Goal: Information Seeking & Learning: Learn about a topic

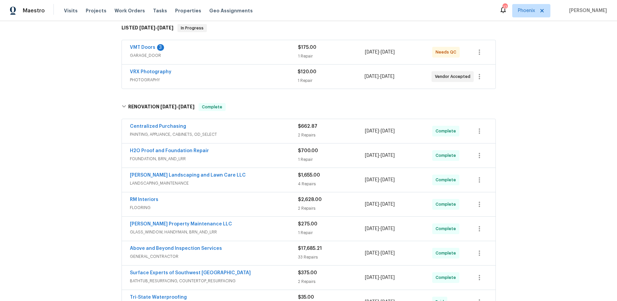
scroll to position [112, 0]
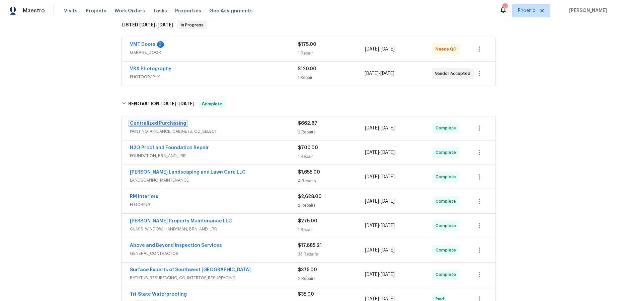
click at [164, 123] on link "Centralized Purchasing" at bounding box center [158, 123] width 56 height 5
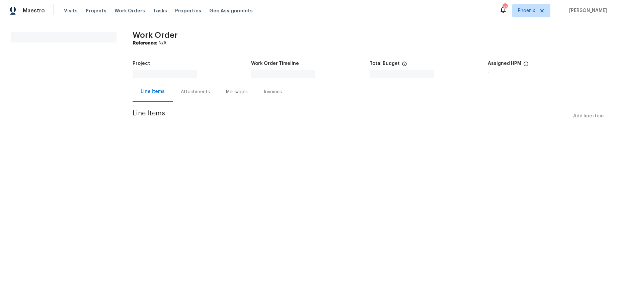
click at [164, 123] on section "Work Order Reference: N/A Project Work Order Timeline Total Budget $0.00 Assign…" at bounding box center [370, 81] width 474 height 99
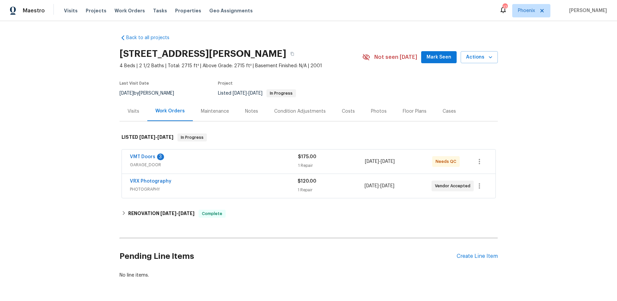
scroll to position [23, 0]
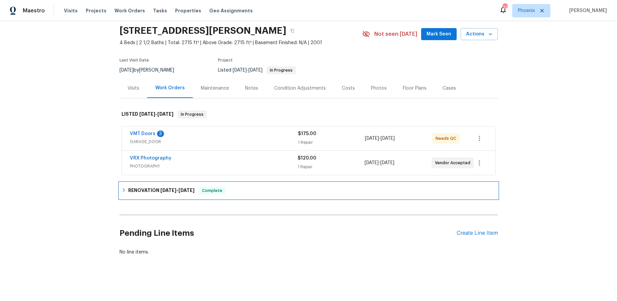
click at [120, 191] on div "RENOVATION [DATE] - [DATE] Complete" at bounding box center [308, 191] width 378 height 16
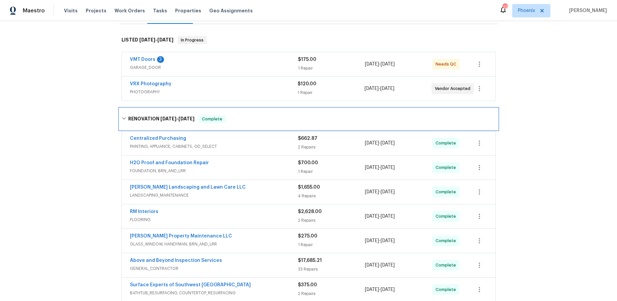
scroll to position [108, 0]
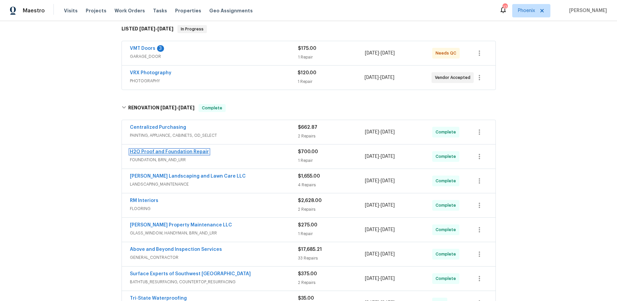
click at [157, 151] on link "H2O Proof and Foundation Repair" at bounding box center [169, 152] width 79 height 5
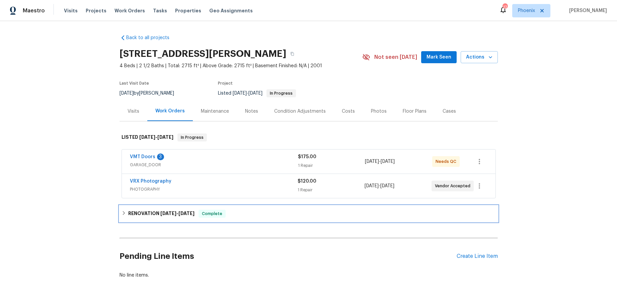
click at [123, 214] on icon at bounding box center [124, 213] width 2 height 4
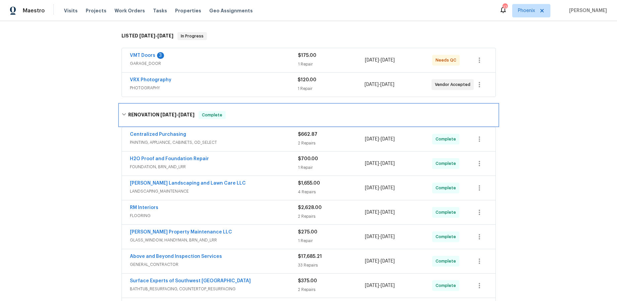
scroll to position [174, 0]
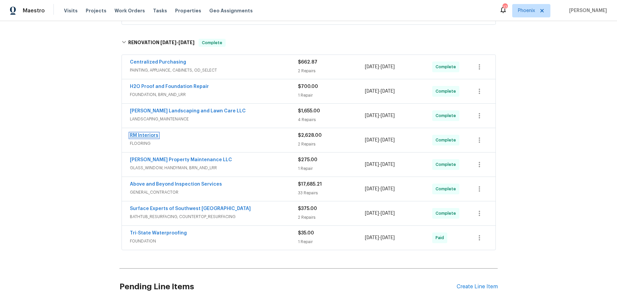
click at [152, 136] on link "RM Interiors" at bounding box center [144, 135] width 28 height 5
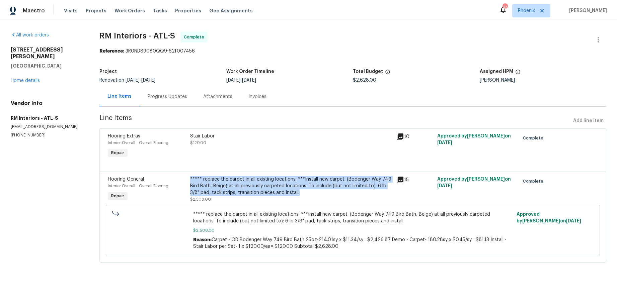
drag, startPoint x: 306, startPoint y: 191, endPoint x: 191, endPoint y: 182, distance: 115.5
click at [191, 182] on div "***** replace the carpet in all existing locations. ***Install new carpet. (Bod…" at bounding box center [291, 186] width 202 height 20
copy div "***** replace the carpet in all existing locations. ***Install new carpet. (Bod…"
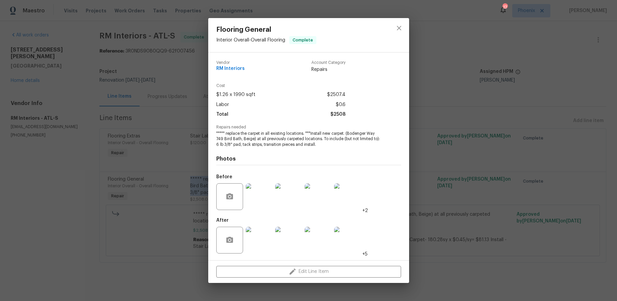
copy div "***** replace the carpet in all existing locations. ***Install new carpet. (Bod…"
click at [402, 30] on icon "close" at bounding box center [399, 28] width 8 height 8
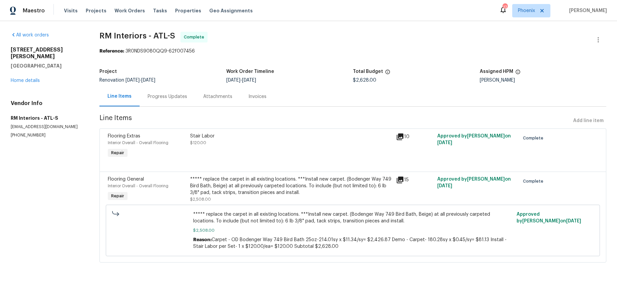
click at [272, 218] on span "***** replace the carpet in all existing locations. ***Install new carpet. (Bod…" at bounding box center [352, 217] width 319 height 13
click at [255, 196] on div "***** replace the carpet in all existing locations. ***Install new carpet. (Bod…" at bounding box center [291, 186] width 202 height 20
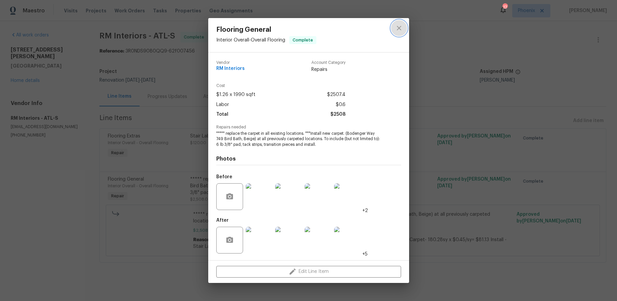
click at [397, 29] on icon "close" at bounding box center [399, 28] width 8 height 8
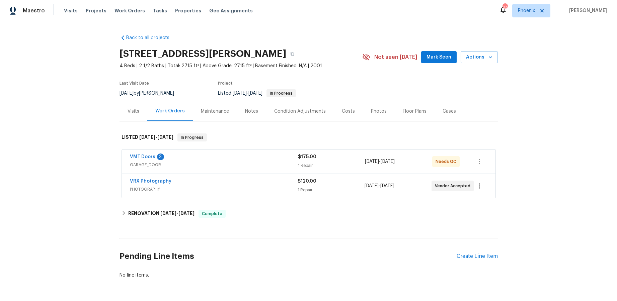
scroll to position [23, 0]
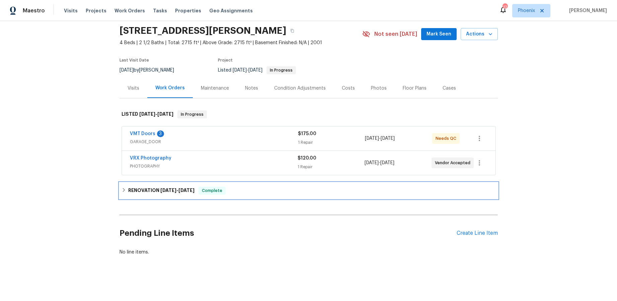
click at [122, 191] on icon at bounding box center [124, 190] width 5 height 5
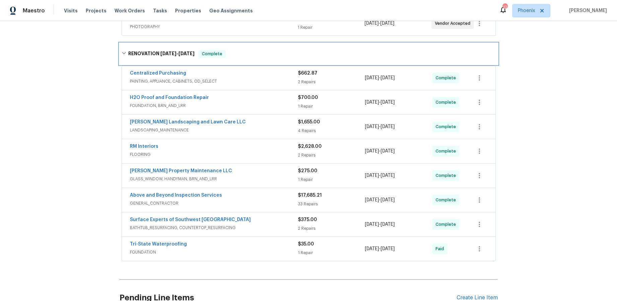
scroll to position [172, 0]
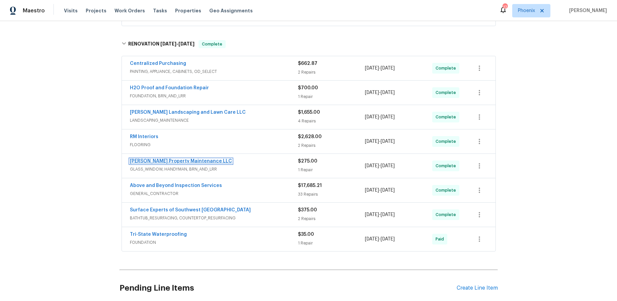
click at [192, 163] on link "[PERSON_NAME] Property Maintenance LLC" at bounding box center [181, 161] width 102 height 5
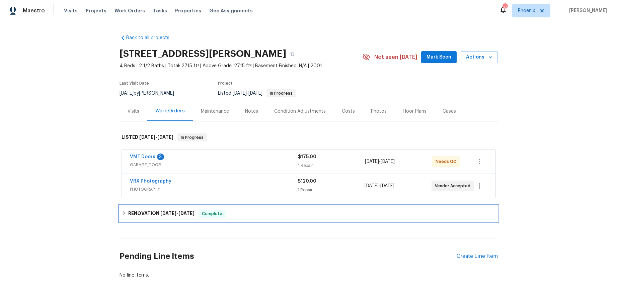
click at [128, 215] on h6 "RENOVATION 9/8/25 - 9/18/25" at bounding box center [161, 214] width 66 height 8
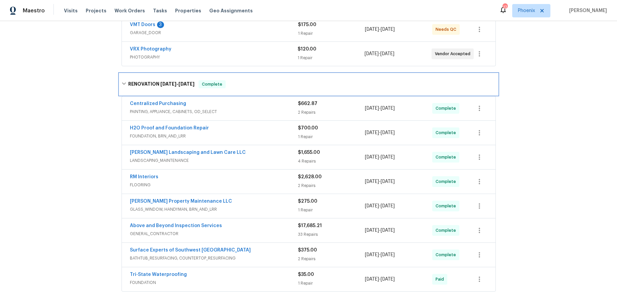
scroll to position [157, 0]
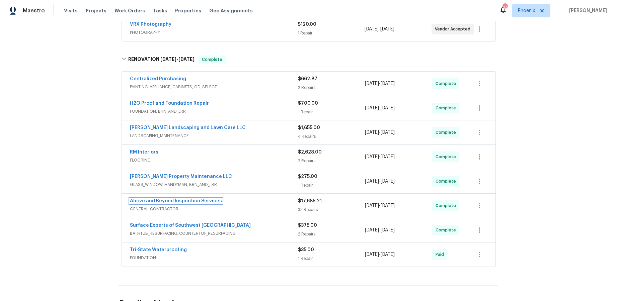
click at [198, 199] on link "Above and Beyond Inspection Services" at bounding box center [176, 201] width 92 height 5
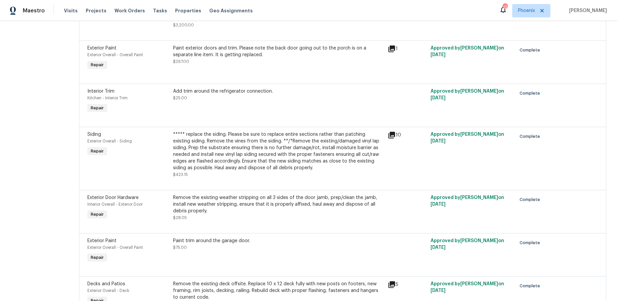
scroll to position [746, 0]
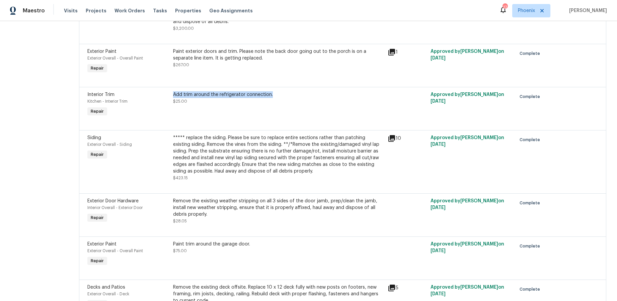
drag, startPoint x: 298, startPoint y: 92, endPoint x: 192, endPoint y: 95, distance: 106.1
click at [192, 95] on div "Add trim around the refrigerator connection. $25.00" at bounding box center [278, 104] width 214 height 31
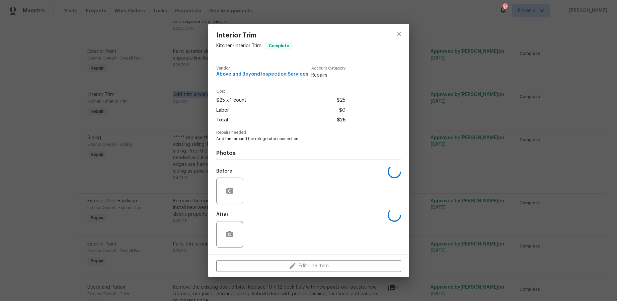
copy div "Add trim around the refrigerator connection."
click at [259, 192] on img at bounding box center [259, 191] width 27 height 27
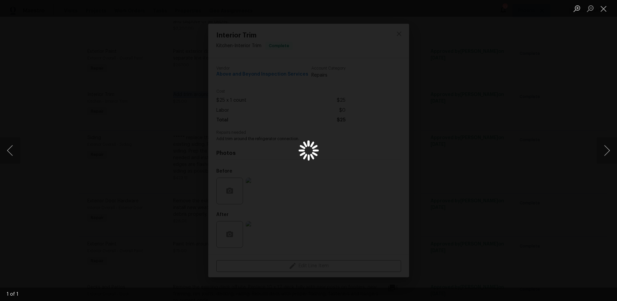
click at [259, 192] on div "Lightbox" at bounding box center [308, 150] width 617 height 301
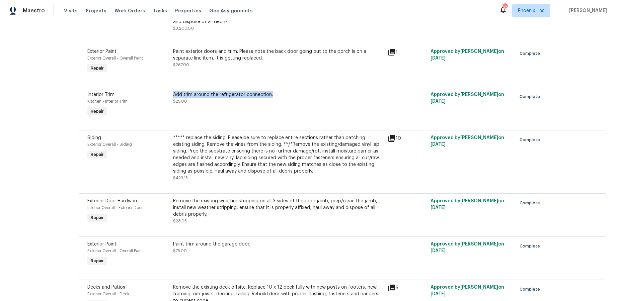
click at [259, 96] on div "Add trim around the refrigerator connection." at bounding box center [278, 94] width 210 height 7
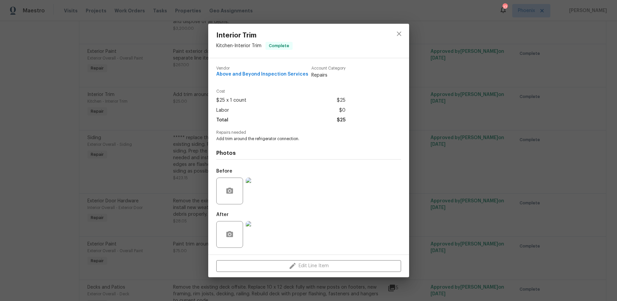
click at [258, 232] on img at bounding box center [259, 234] width 27 height 27
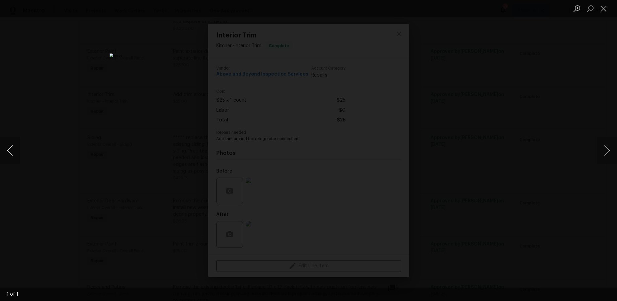
click at [19, 152] on button "Previous image" at bounding box center [10, 150] width 20 height 27
click at [9, 151] on button "Previous image" at bounding box center [10, 150] width 20 height 27
click at [470, 9] on button "Close lightbox" at bounding box center [603, 9] width 13 height 12
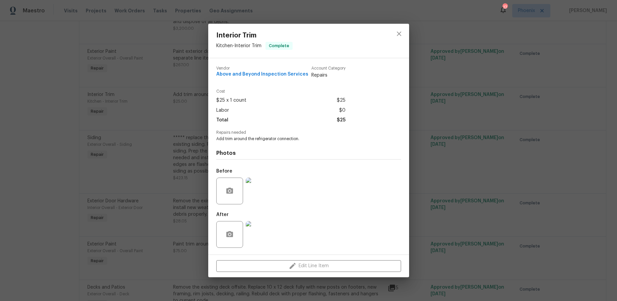
click at [261, 192] on img at bounding box center [259, 191] width 27 height 27
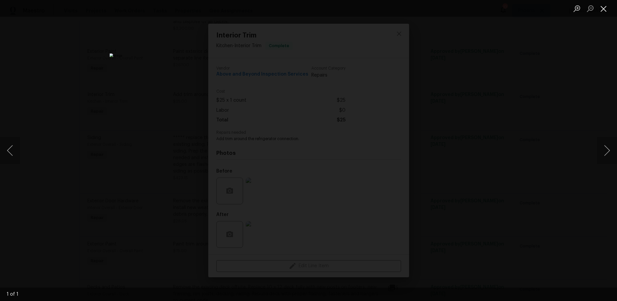
click at [470, 14] on button "Close lightbox" at bounding box center [603, 9] width 13 height 12
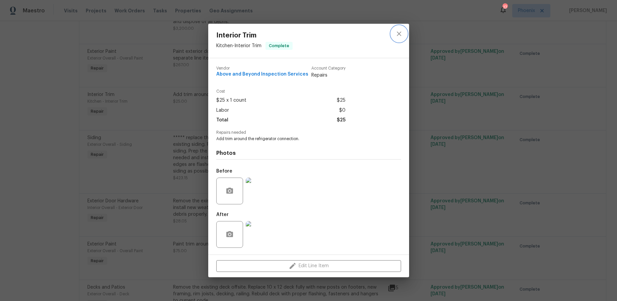
click at [399, 32] on icon "close" at bounding box center [399, 34] width 8 height 8
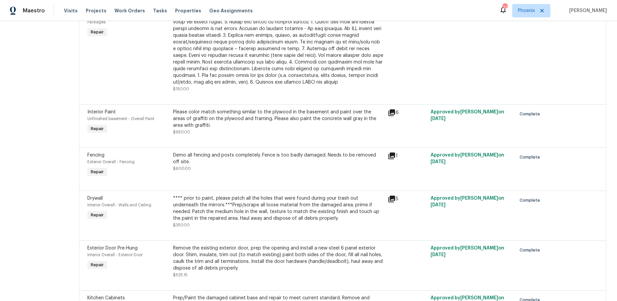
scroll to position [1297, 0]
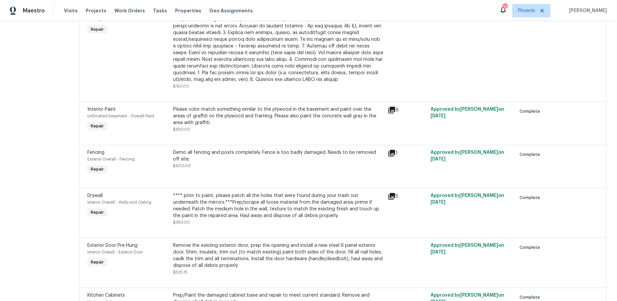
click at [395, 113] on icon at bounding box center [391, 110] width 7 height 7
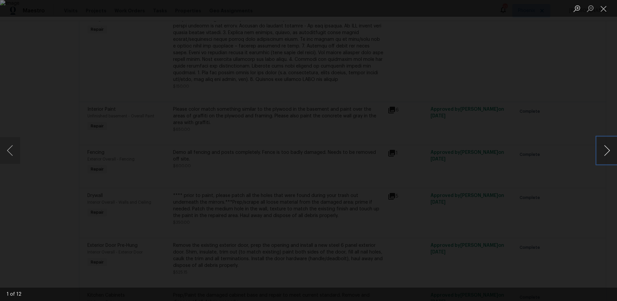
click at [470, 152] on button "Next image" at bounding box center [607, 150] width 20 height 27
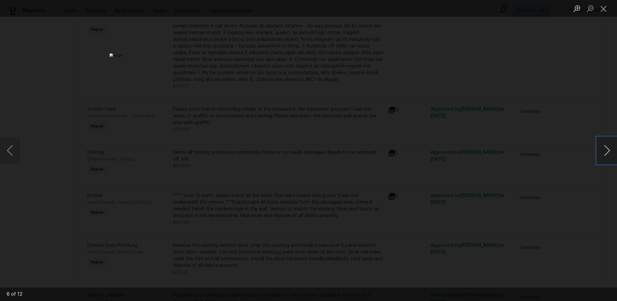
click at [470, 151] on button "Next image" at bounding box center [607, 150] width 20 height 27
click at [470, 7] on button "Close lightbox" at bounding box center [603, 9] width 13 height 12
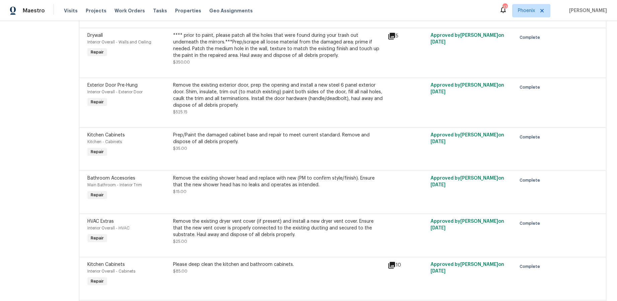
scroll to position [1458, 0]
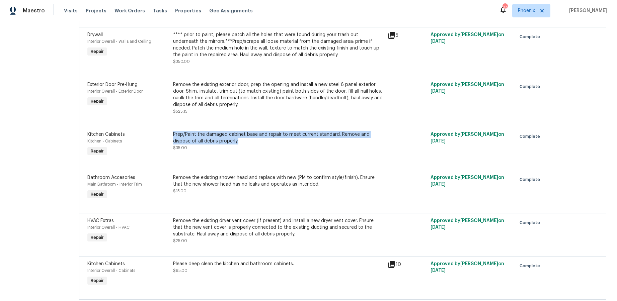
drag, startPoint x: 260, startPoint y: 148, endPoint x: 194, endPoint y: 142, distance: 66.2
click at [194, 142] on div "Prep/Paint the damaged cabinet base and repair to meet current standard. Remove…" at bounding box center [278, 137] width 210 height 13
copy div "Prep/Paint the damaged cabinet base and repair to meet current standard. Remove…"
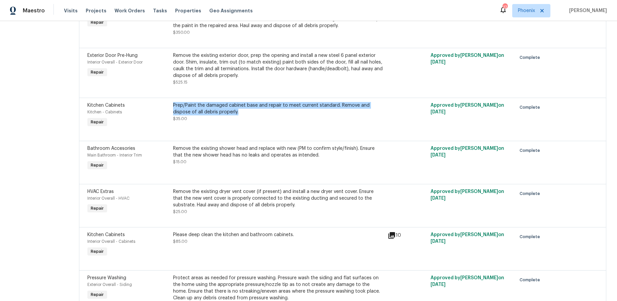
scroll to position [1489, 0]
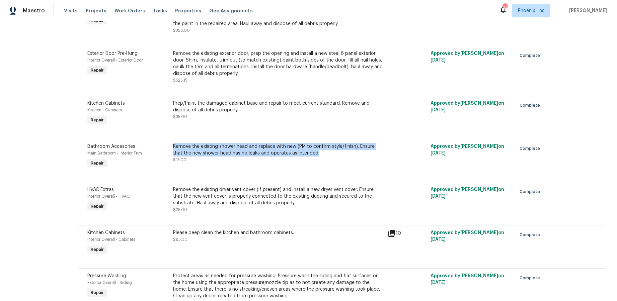
drag, startPoint x: 192, startPoint y: 153, endPoint x: 348, endPoint y: 160, distance: 156.5
click at [348, 160] on div "Remove the existing shower head and replace with new (PM to confirm style/finis…" at bounding box center [278, 156] width 214 height 31
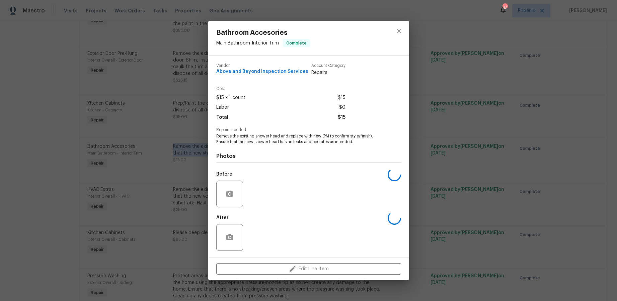
copy div "Remove the existing shower head and replace with new (PM to confirm style/finis…"
click at [400, 29] on icon "close" at bounding box center [399, 31] width 8 height 8
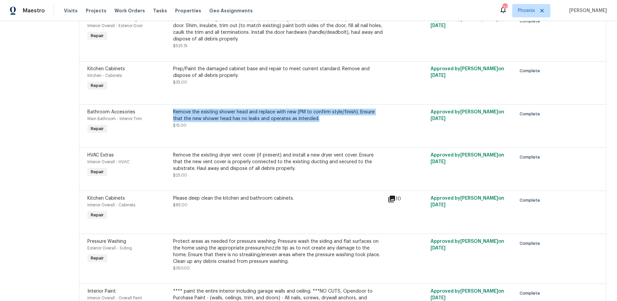
scroll to position [1529, 0]
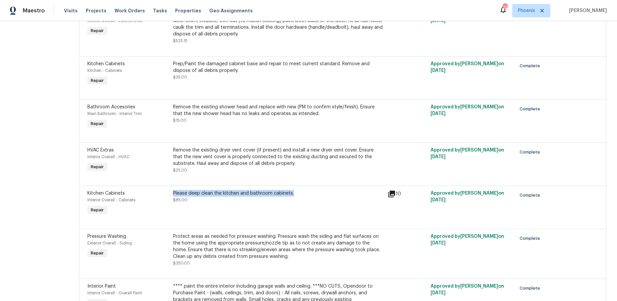
drag, startPoint x: 191, startPoint y: 200, endPoint x: 319, endPoint y: 201, distance: 128.2
click at [319, 201] on div "Please deep clean the kitchen and bathroom cabinets. $85.00" at bounding box center [278, 203] width 214 height 31
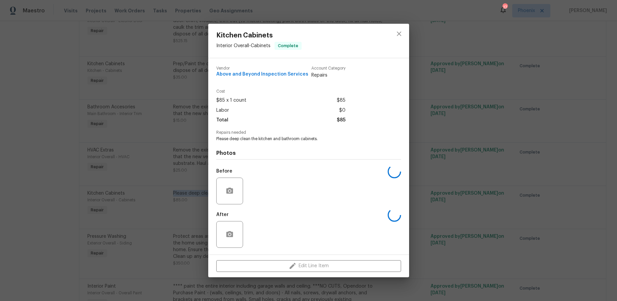
copy div "Please deep clean the kitchen and bathroom cabinets."
click at [400, 33] on icon "close" at bounding box center [399, 34] width 8 height 8
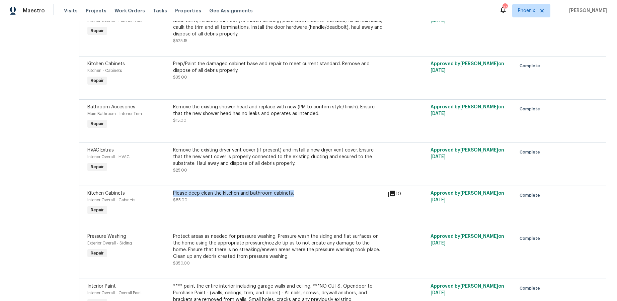
copy div "Please deep clean the kitchen and bathroom cabinets."
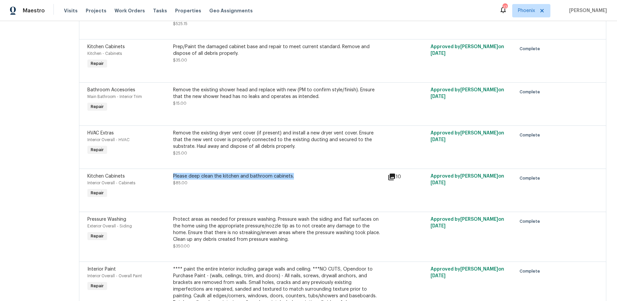
scroll to position [1653, 0]
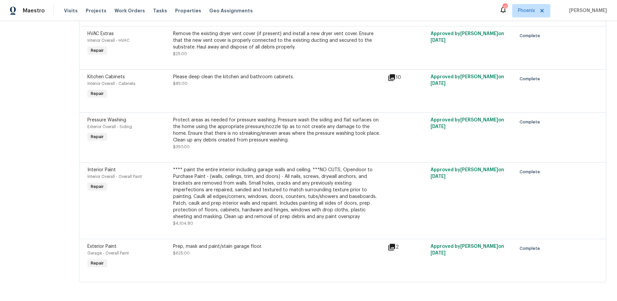
click at [212, 184] on div "**** paint the entire interior including garage walls and ceiling. ***NO CUTS, …" at bounding box center [278, 194] width 210 height 54
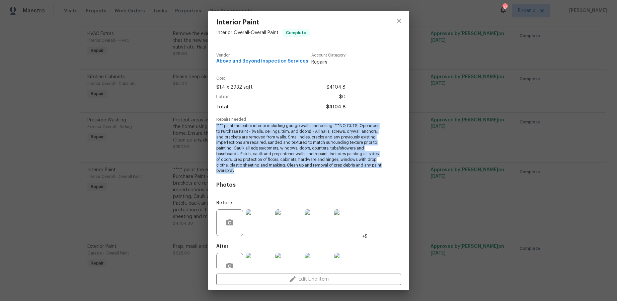
drag, startPoint x: 237, startPoint y: 170, endPoint x: 211, endPoint y: 124, distance: 53.0
click at [211, 124] on div "Vendor Above and Beyond Inspection Services Account Category Repairs Cost $1.4 …" at bounding box center [308, 156] width 201 height 223
copy span "**** paint the entire interior including garage walls and ceiling. ***NO CUTS, …"
click at [397, 21] on icon "close" at bounding box center [399, 20] width 4 height 4
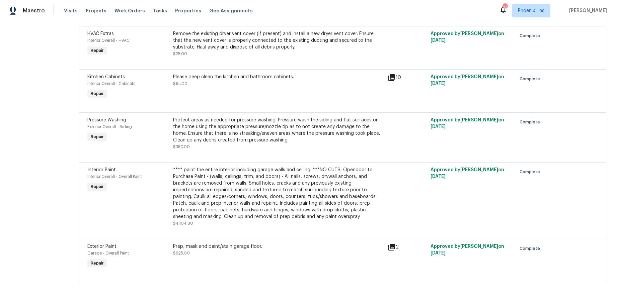
click at [395, 232] on icon at bounding box center [391, 247] width 7 height 7
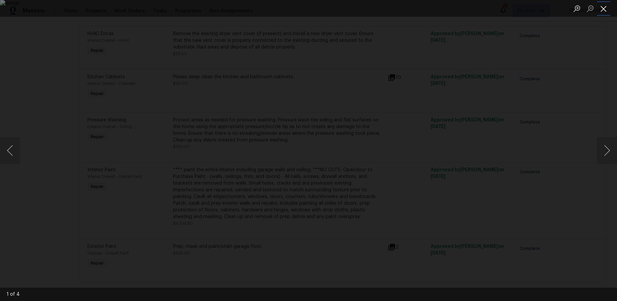
click at [470, 10] on button "Close lightbox" at bounding box center [603, 9] width 13 height 12
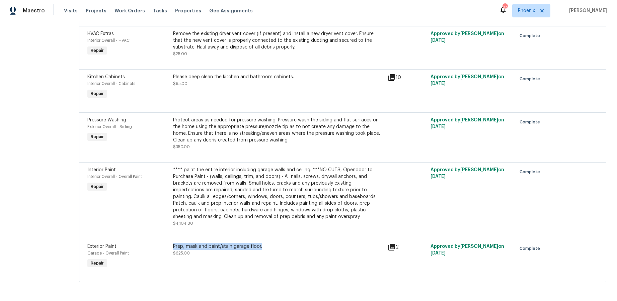
drag, startPoint x: 191, startPoint y: 245, endPoint x: 294, endPoint y: 246, distance: 102.4
click at [294, 232] on div "Prep, mask and paint/stain garage floor. $625.00" at bounding box center [278, 256] width 214 height 31
copy div "Prep, mask and paint/stain garage floor."
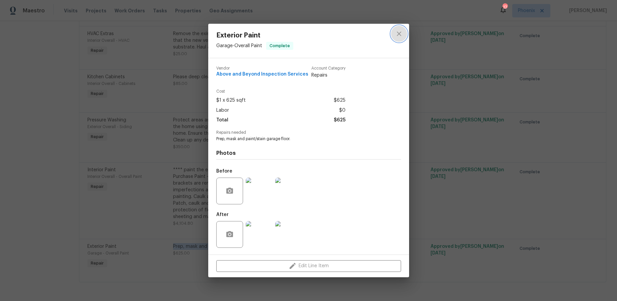
click at [401, 32] on icon "close" at bounding box center [399, 34] width 8 height 8
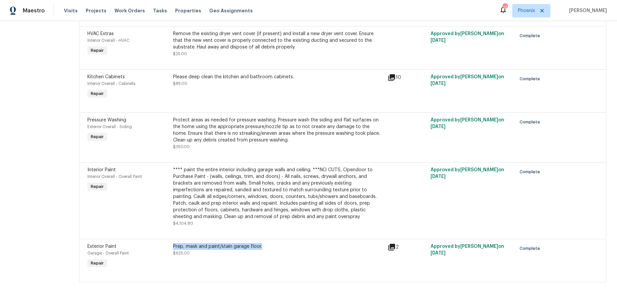
click at [396, 232] on icon at bounding box center [392, 247] width 8 height 8
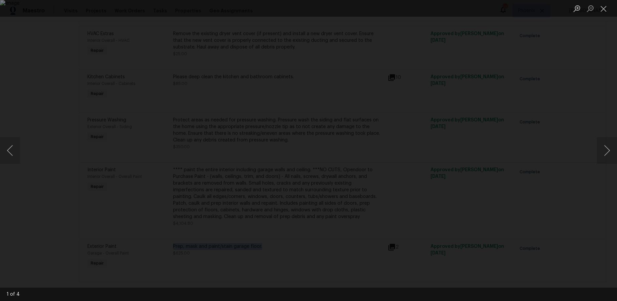
click at [272, 153] on img "Lightbox" at bounding box center [308, 150] width 617 height 301
click at [470, 147] on button "Next image" at bounding box center [607, 150] width 20 height 27
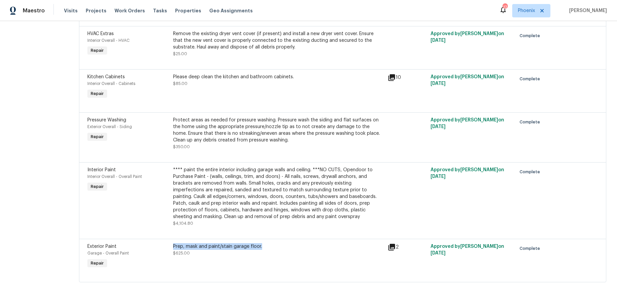
click at [250, 232] on div "Prep, mask and paint/stain garage floor. $625.00" at bounding box center [278, 249] width 210 height 13
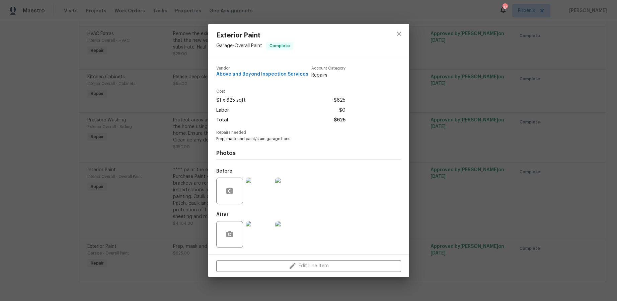
click at [251, 192] on img at bounding box center [259, 191] width 27 height 27
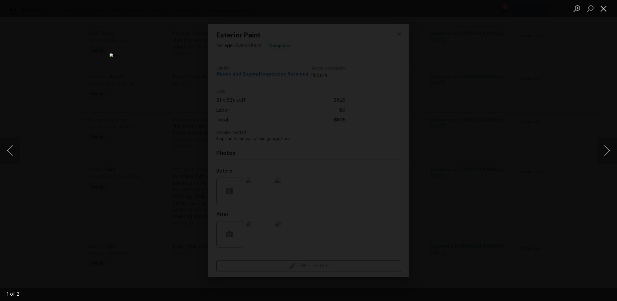
click at [470, 6] on button "Close lightbox" at bounding box center [603, 9] width 13 height 12
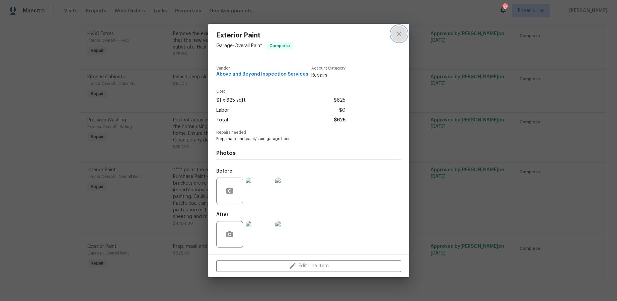
click at [400, 37] on icon "close" at bounding box center [399, 34] width 8 height 8
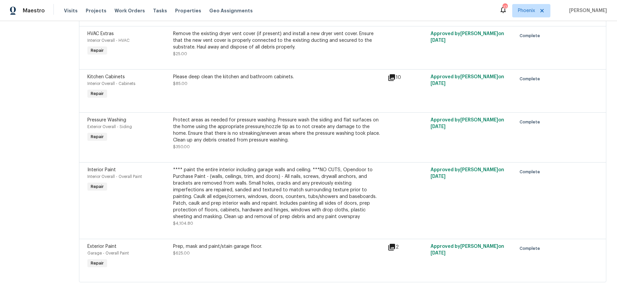
click at [290, 184] on div "**** paint the entire interior including garage walls and ceiling. ***NO CUTS, …" at bounding box center [278, 194] width 210 height 54
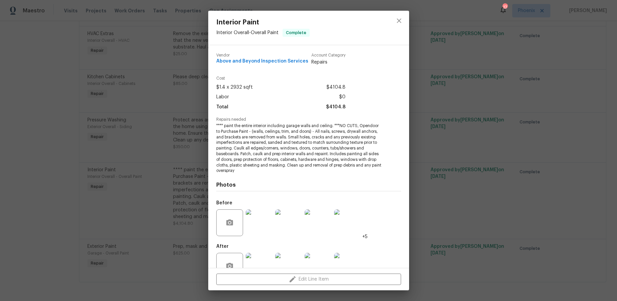
click at [243, 230] on div at bounding box center [229, 223] width 27 height 27
click at [254, 226] on img at bounding box center [259, 223] width 27 height 27
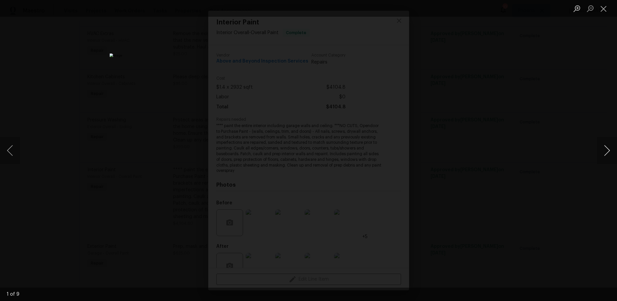
click at [470, 151] on button "Next image" at bounding box center [607, 150] width 20 height 27
click at [470, 150] on button "Next image" at bounding box center [607, 150] width 20 height 27
click at [470, 149] on button "Next image" at bounding box center [607, 150] width 20 height 27
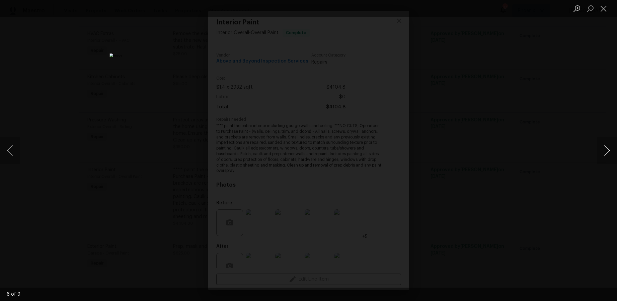
click at [470, 149] on button "Next image" at bounding box center [607, 150] width 20 height 27
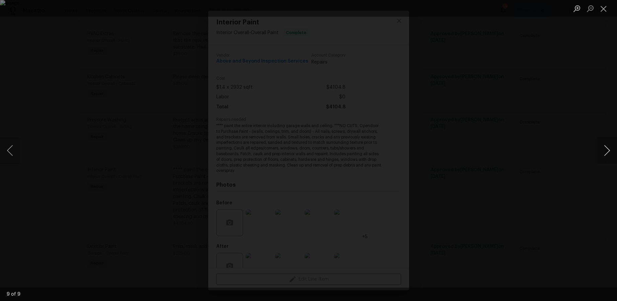
click at [470, 149] on button "Next image" at bounding box center [607, 150] width 20 height 27
click at [470, 151] on button "Next image" at bounding box center [607, 150] width 20 height 27
click at [470, 7] on button "Close lightbox" at bounding box center [603, 9] width 13 height 12
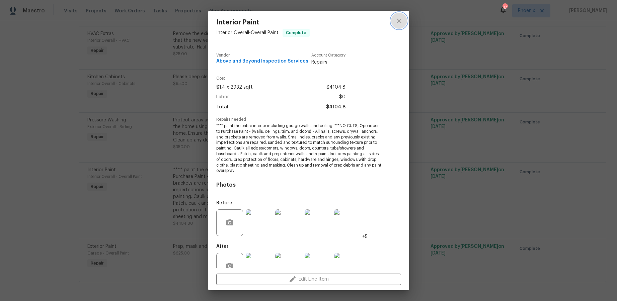
click at [400, 20] on icon "close" at bounding box center [399, 21] width 8 height 8
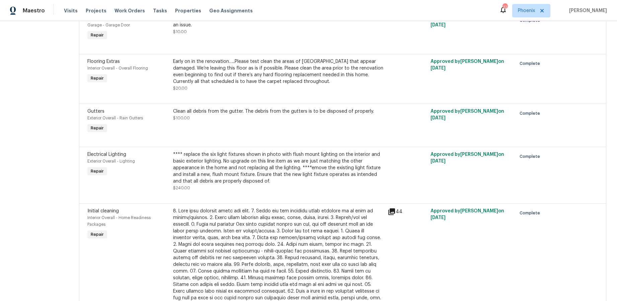
scroll to position [0, 0]
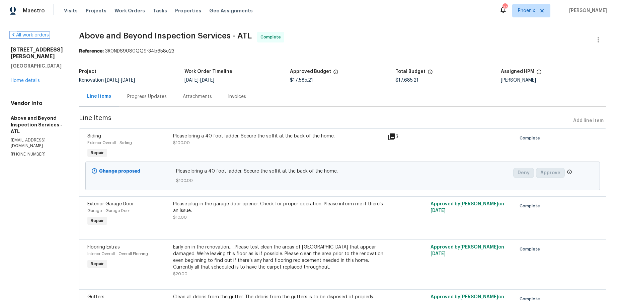
click at [27, 35] on link "All work orders" at bounding box center [30, 35] width 38 height 5
click at [188, 38] on span "Above and Beyond Inspection Services - ATL" at bounding box center [165, 36] width 173 height 8
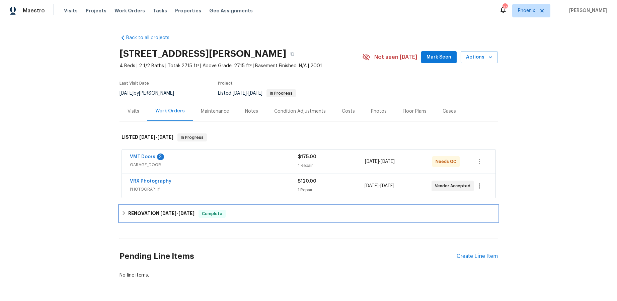
click at [120, 213] on div "RENOVATION [DATE] - [DATE] Complete" at bounding box center [308, 214] width 378 height 16
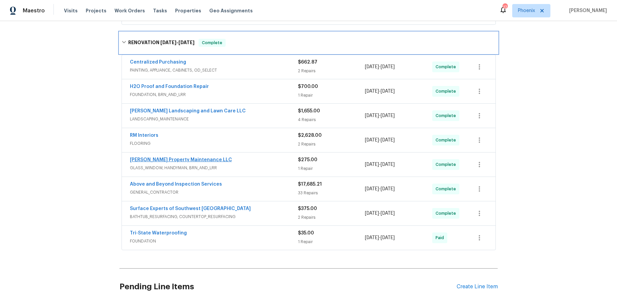
scroll to position [176, 0]
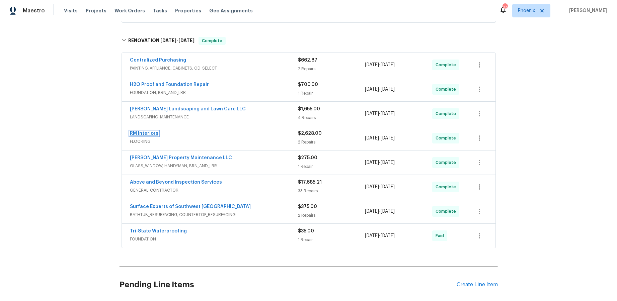
click at [152, 134] on link "RM Interiors" at bounding box center [144, 133] width 28 height 5
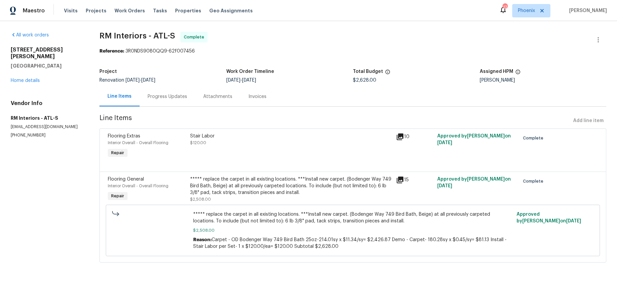
click at [266, 182] on div "***** replace the carpet in all existing locations. ***Install new carpet. (Bod…" at bounding box center [291, 186] width 202 height 20
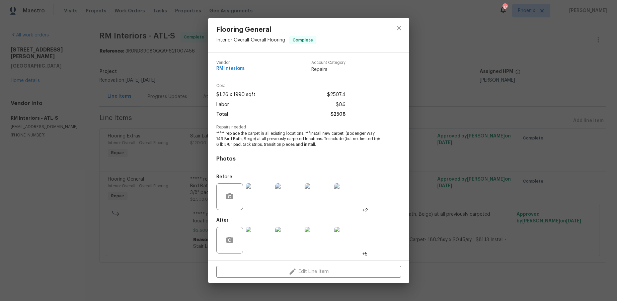
click at [252, 198] on img at bounding box center [259, 196] width 27 height 27
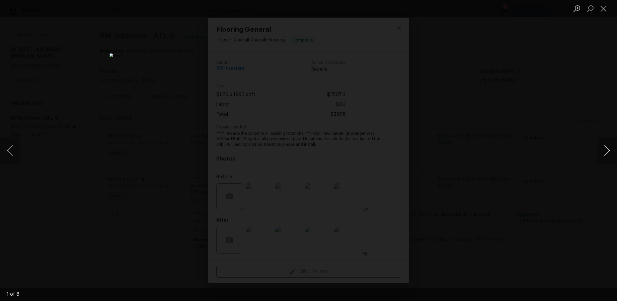
click at [470, 151] on button "Next image" at bounding box center [607, 150] width 20 height 27
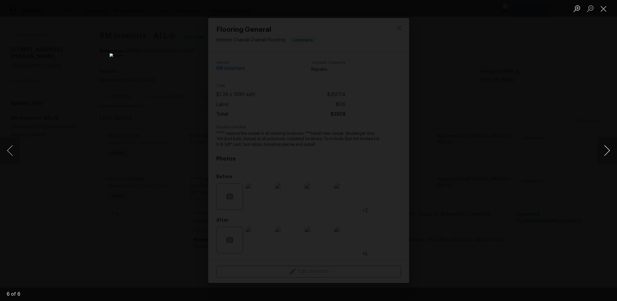
click at [470, 151] on button "Next image" at bounding box center [607, 150] width 20 height 27
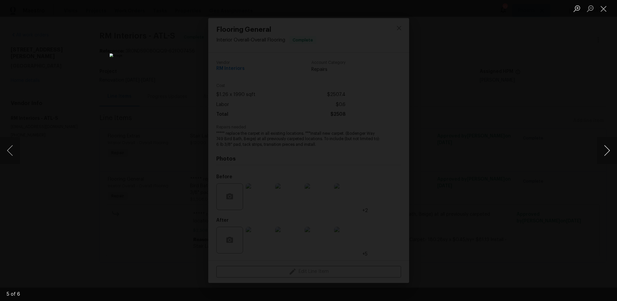
click at [470, 151] on button "Next image" at bounding box center [607, 150] width 20 height 27
click at [470, 149] on button "Next image" at bounding box center [607, 150] width 20 height 27
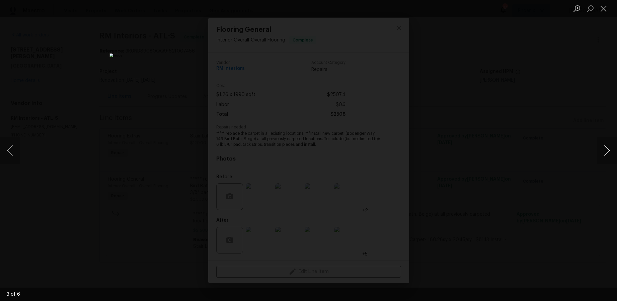
click at [470, 149] on button "Next image" at bounding box center [607, 150] width 20 height 27
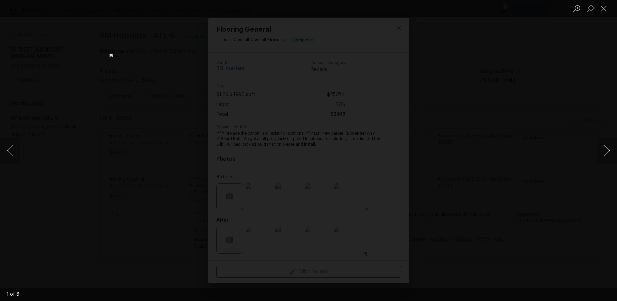
click at [470, 149] on button "Next image" at bounding box center [607, 150] width 20 height 27
click at [470, 6] on button "Close lightbox" at bounding box center [603, 9] width 13 height 12
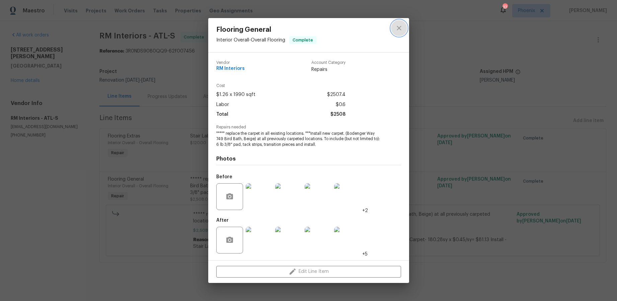
click at [400, 30] on icon "close" at bounding box center [399, 28] width 4 height 4
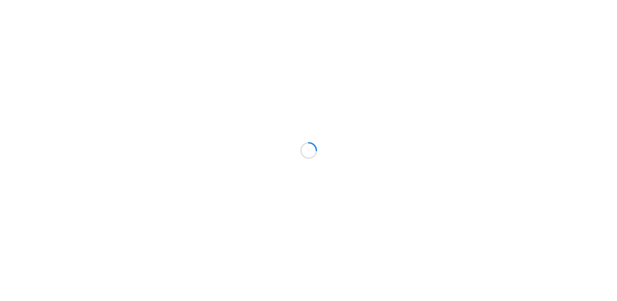
click at [123, 212] on div at bounding box center [308, 150] width 617 height 301
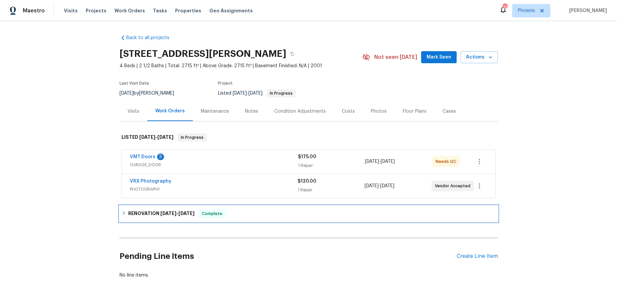
click at [127, 212] on div "RENOVATION [DATE] - [DATE] Complete" at bounding box center [309, 214] width 374 height 8
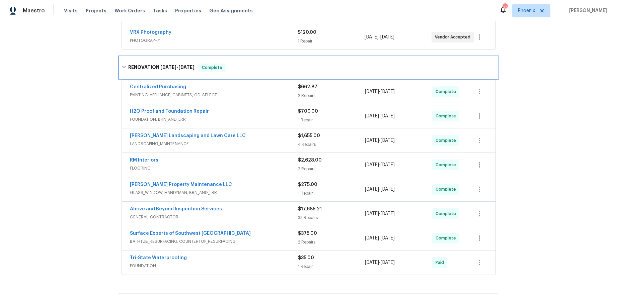
scroll to position [193, 0]
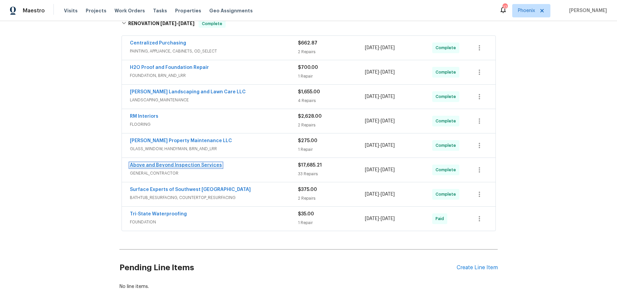
click at [172, 164] on link "Above and Beyond Inspection Services" at bounding box center [176, 165] width 92 height 5
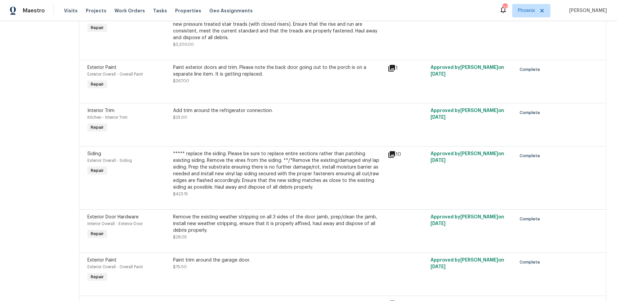
scroll to position [1439, 0]
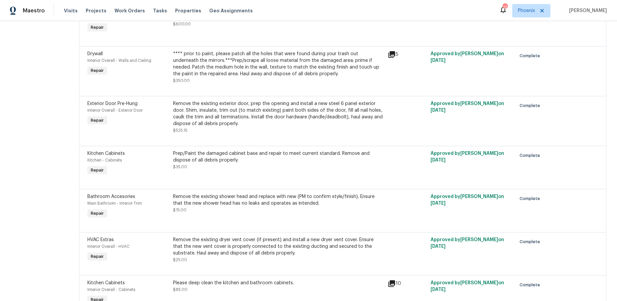
click at [299, 164] on div "Prep/Paint the damaged cabinet base and repair to meet current standard. Remove…" at bounding box center [278, 156] width 210 height 13
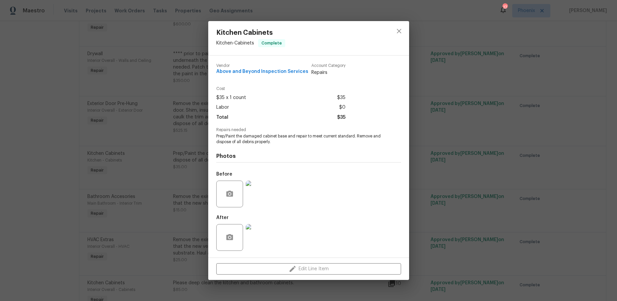
click at [265, 197] on img at bounding box center [259, 194] width 27 height 27
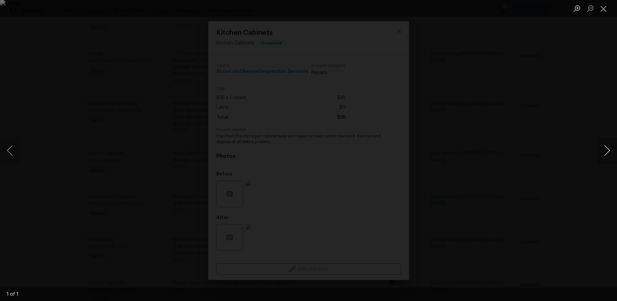
click at [605, 151] on button "Next image" at bounding box center [607, 150] width 20 height 27
click at [607, 150] on button "Next image" at bounding box center [607, 150] width 20 height 27
click at [602, 10] on button "Close lightbox" at bounding box center [603, 9] width 13 height 12
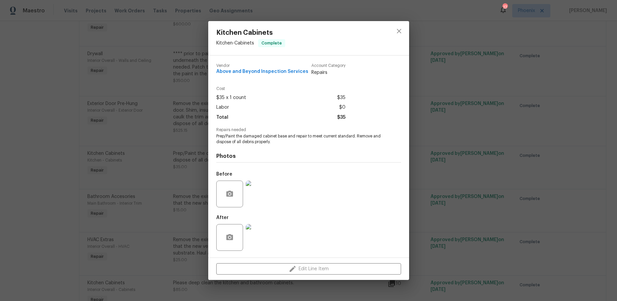
click at [260, 235] on img at bounding box center [259, 237] width 27 height 27
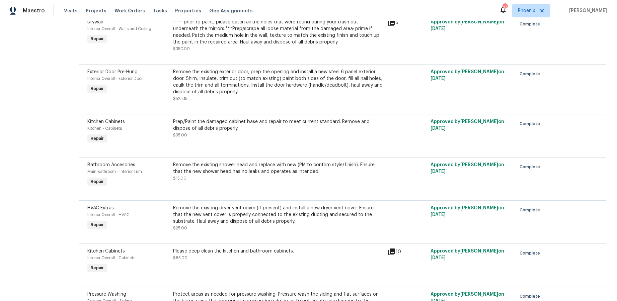
scroll to position [1471, 0]
click at [267, 174] on div "Remove the existing shower head and replace with new (PM to confirm style/finis…" at bounding box center [278, 167] width 210 height 13
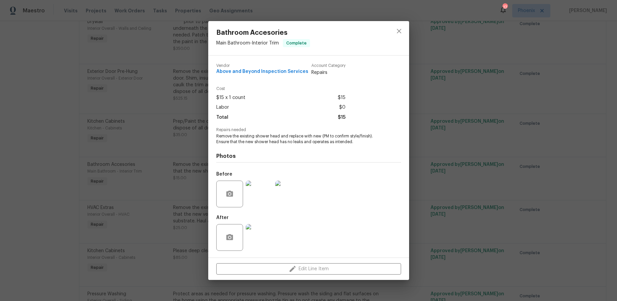
click at [258, 194] on img at bounding box center [259, 194] width 27 height 27
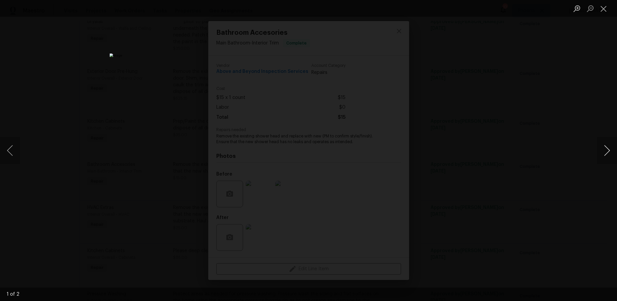
click at [607, 151] on button "Next image" at bounding box center [607, 150] width 20 height 27
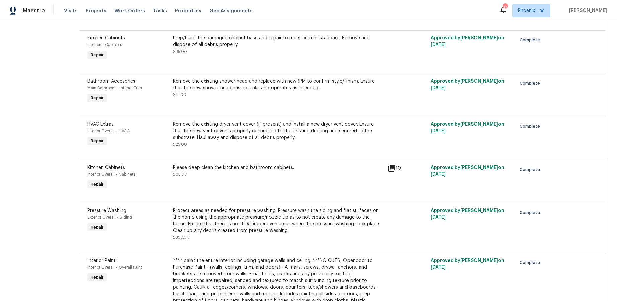
scroll to position [1555, 0]
click at [293, 170] on div "Please deep clean the kitchen and bathroom cabinets." at bounding box center [278, 167] width 210 height 7
click at [308, 170] on div "Please deep clean the kitchen and bathroom cabinets." at bounding box center [278, 167] width 210 height 7
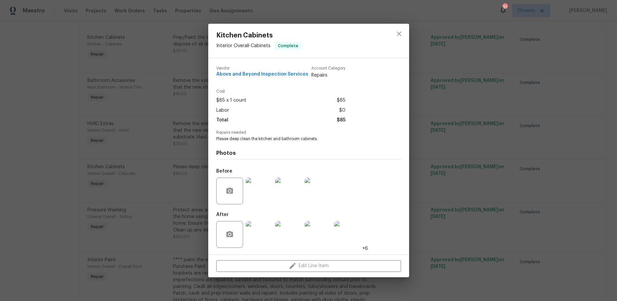
click at [261, 198] on img at bounding box center [259, 191] width 27 height 27
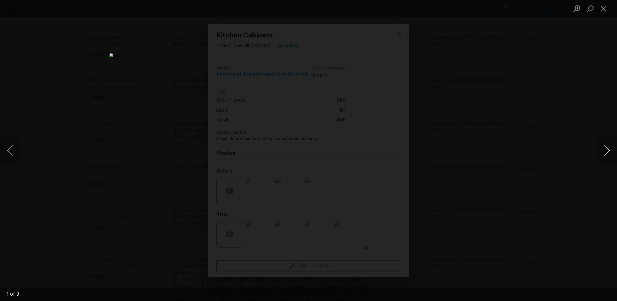
click at [608, 150] on button "Next image" at bounding box center [607, 150] width 20 height 27
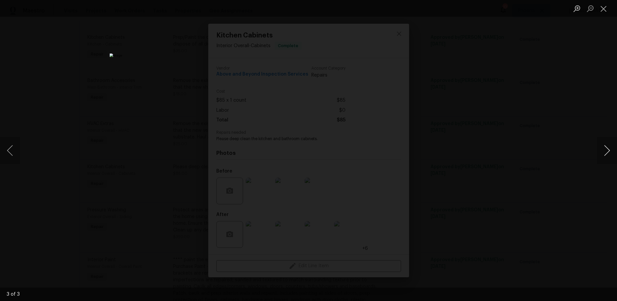
click at [608, 150] on button "Next image" at bounding box center [607, 150] width 20 height 27
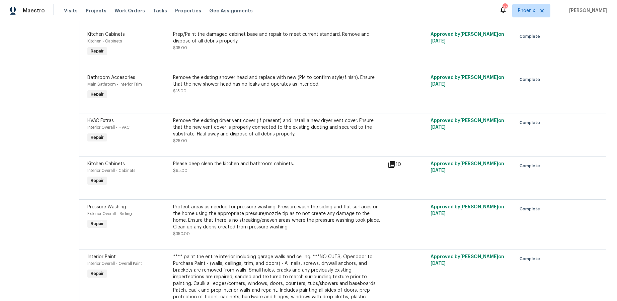
scroll to position [1559, 0]
